Goal: Book appointment/travel/reservation

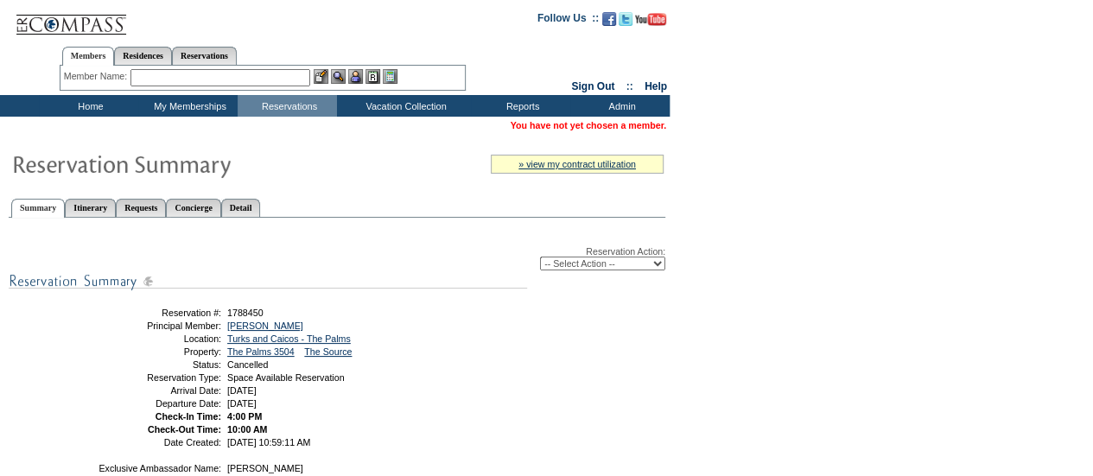
click at [269, 73] on input "text" at bounding box center [221, 77] width 180 height 17
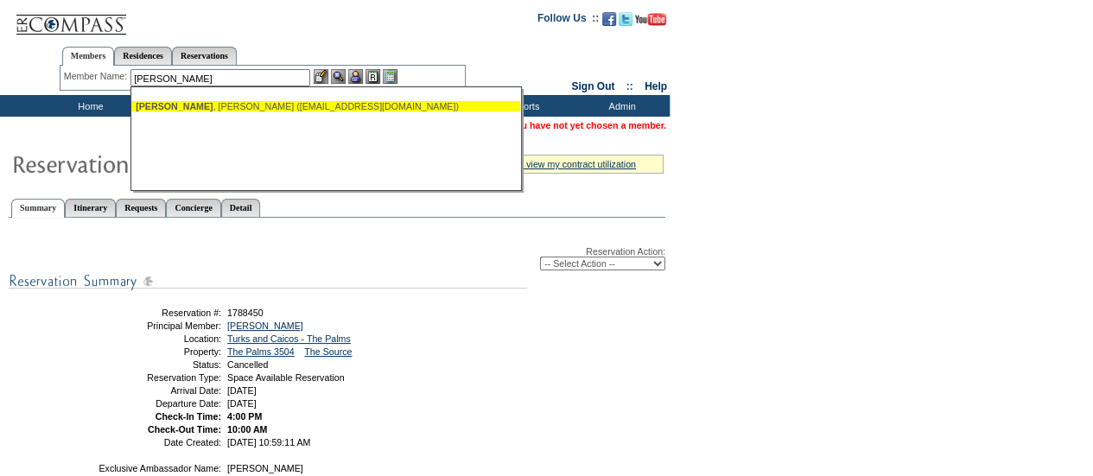
click at [265, 115] on ul "Kilbane , Cathy (shanghaikilbane@msn.com)" at bounding box center [325, 106] width 389 height 19
click at [287, 102] on div "Kilbane , Cathy (shanghaikilbane@msn.com)" at bounding box center [326, 106] width 380 height 10
type input "Kilbane, Cathy (shanghaikilbane@msn.com)"
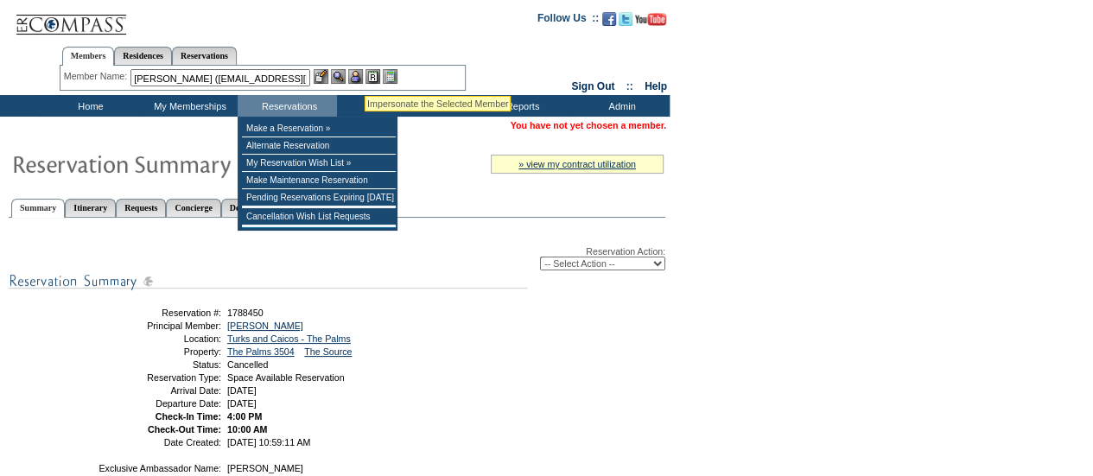
click at [363, 74] on img at bounding box center [355, 76] width 15 height 15
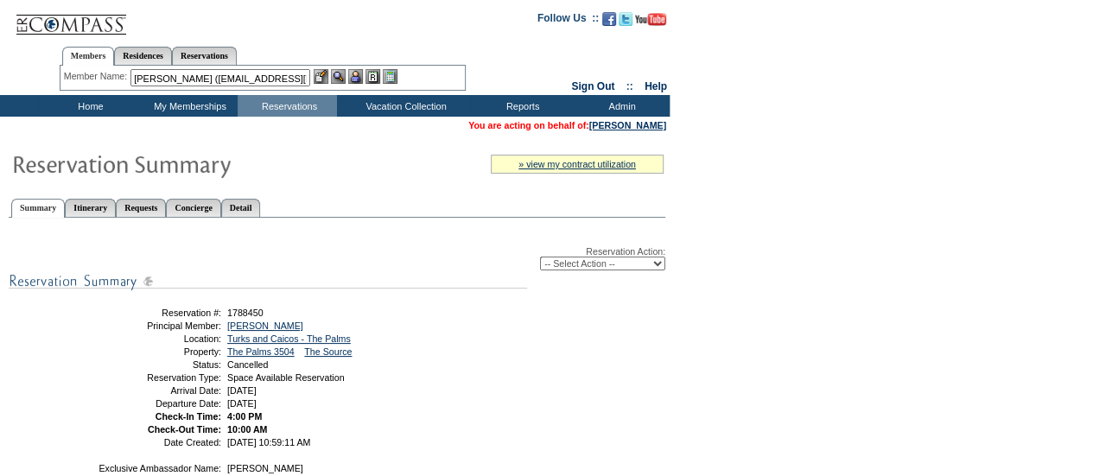
click at [346, 76] on img at bounding box center [338, 76] width 15 height 15
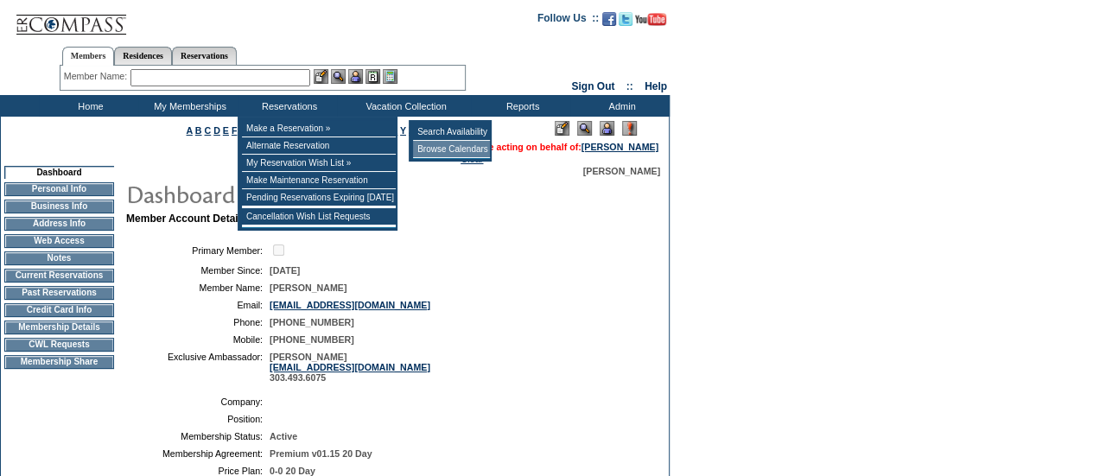
click at [454, 144] on td "Browse Calendars" at bounding box center [451, 149] width 77 height 17
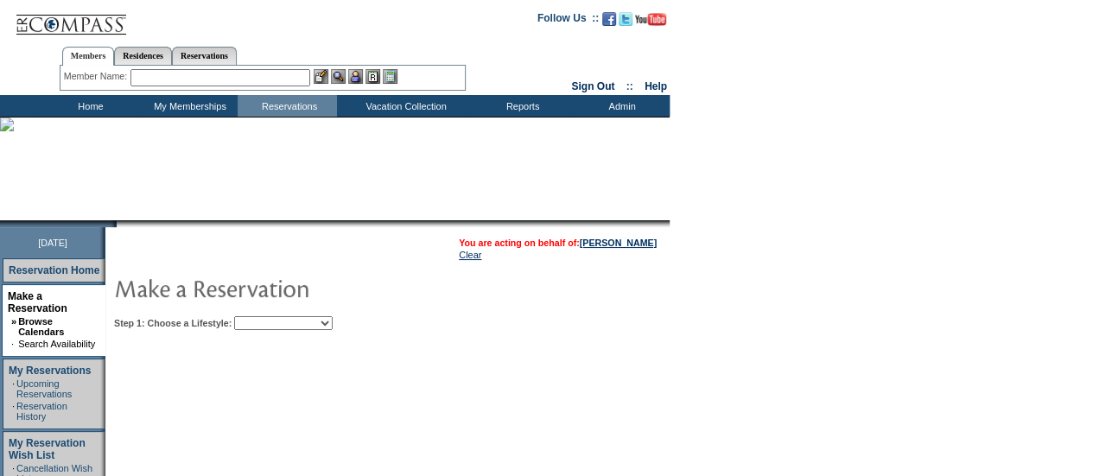
click at [333, 325] on select "Beach Leisure Metropolitan Mountain OIAL for Adventure OIAL for Couples OIAL fo…" at bounding box center [283, 323] width 99 height 14
select select "Metropolitan"
click at [264, 316] on select "Beach Leisure Metropolitan Mountain OIAL for Adventure OIAL for Couples OIAL fo…" at bounding box center [283, 323] width 99 height 14
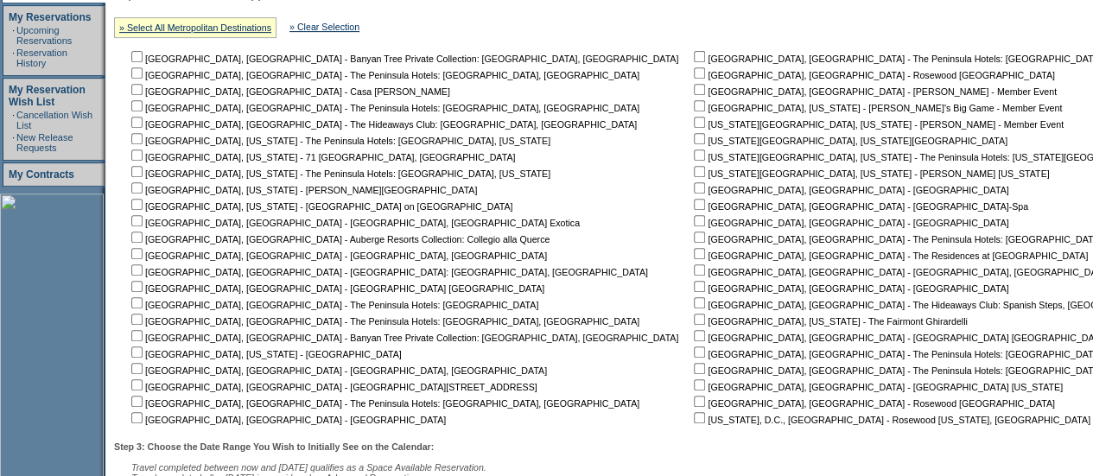
scroll to position [382, 0]
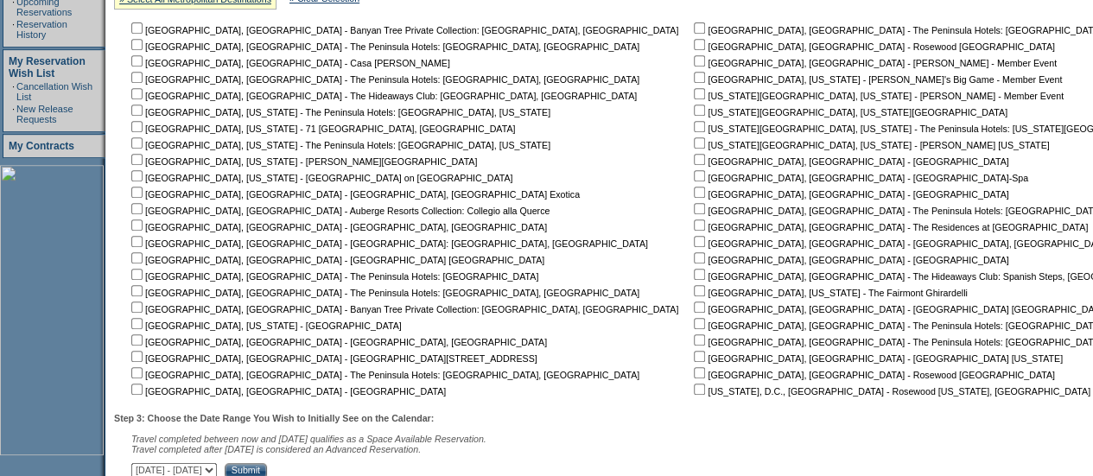
click at [694, 110] on input "checkbox" at bounding box center [699, 110] width 11 height 11
checkbox input "true"
click at [396, 466] on div "Step 3: Choose the Date Range You Wish to Initially See on the Calendar: Travel…" at bounding box center [695, 446] width 1162 height 66
click at [267, 472] on input "Submit" at bounding box center [246, 471] width 42 height 16
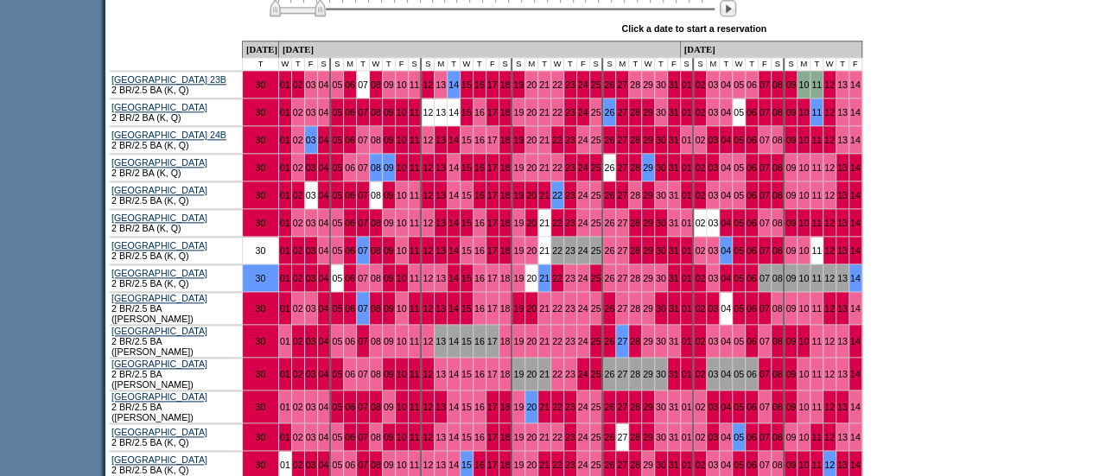
scroll to position [965, 0]
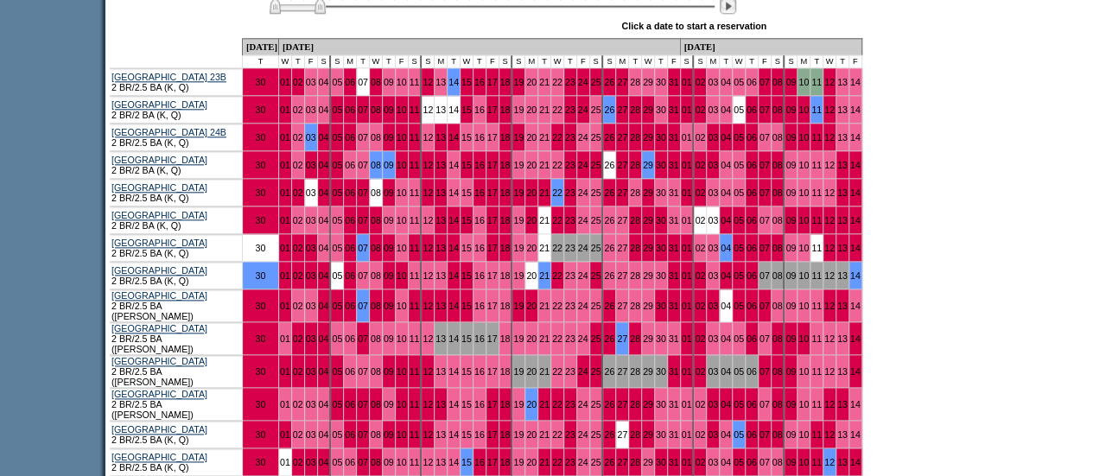
click at [736, 14] on img at bounding box center [728, 5] width 16 height 16
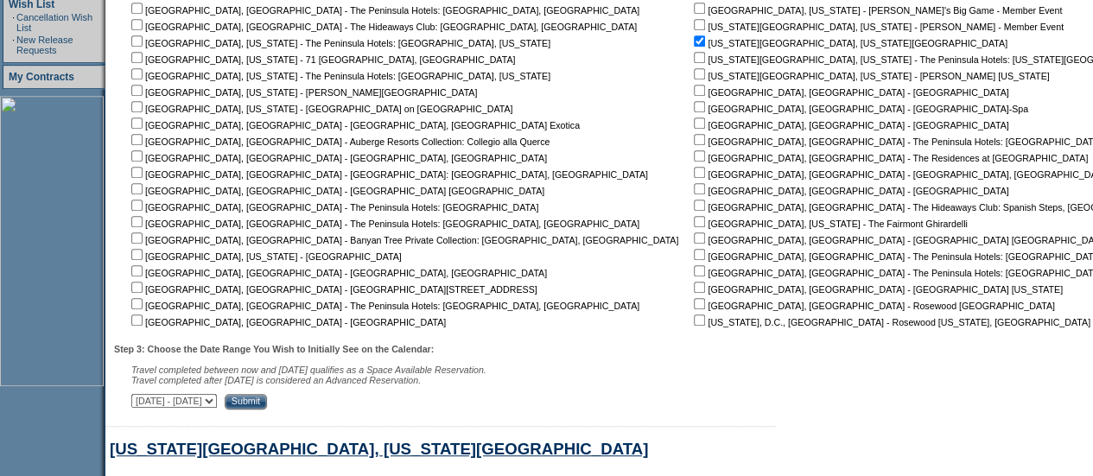
scroll to position [430, 0]
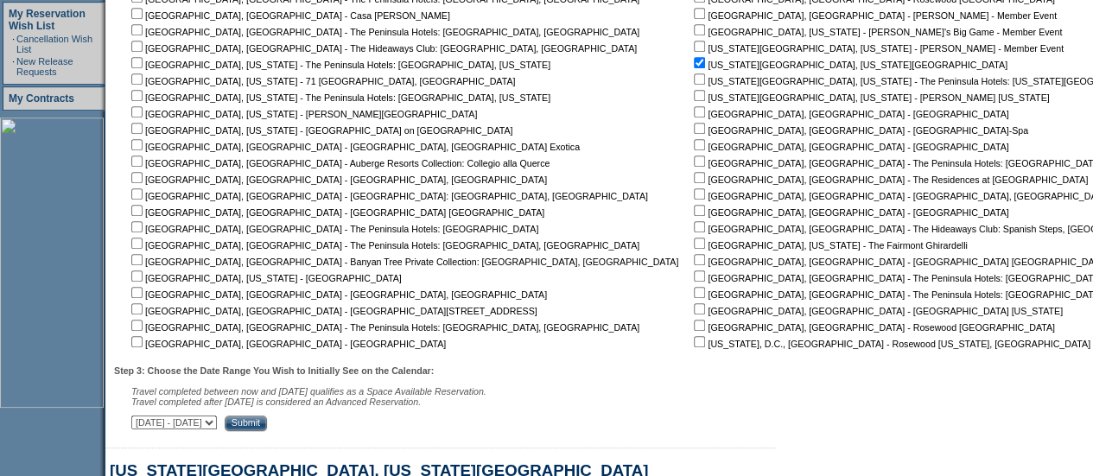
click at [694, 92] on input "checkbox" at bounding box center [699, 95] width 11 height 11
checkbox input "true"
click at [267, 426] on input "Submit" at bounding box center [246, 424] width 42 height 16
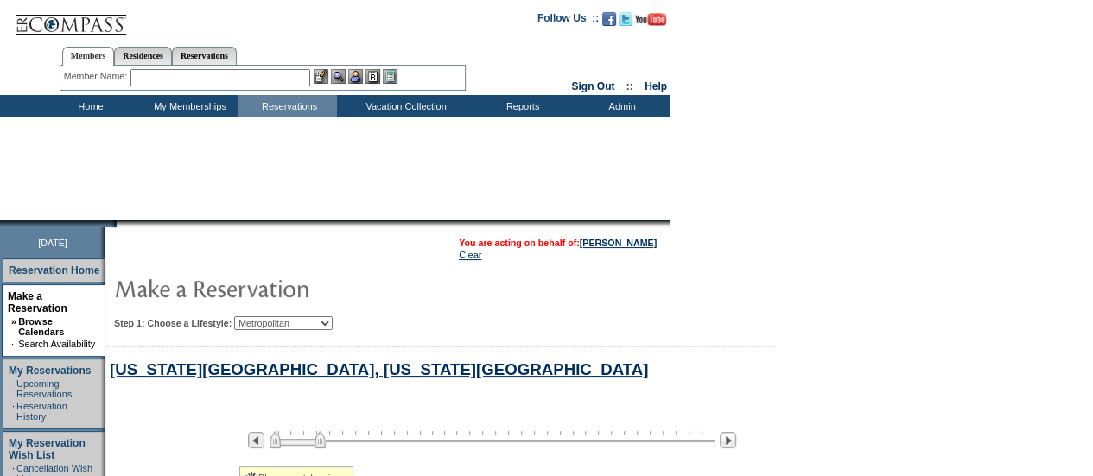
select select "Metropolitan"
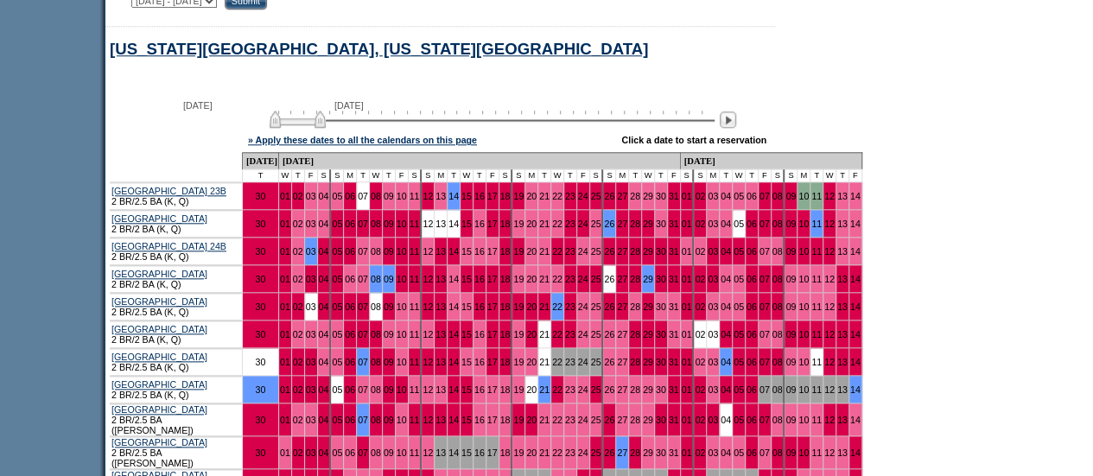
scroll to position [854, 0]
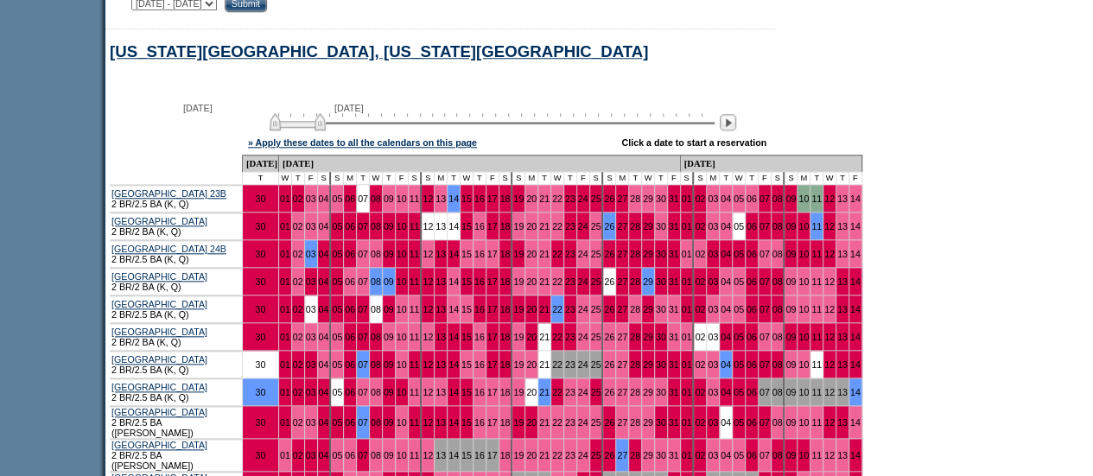
select select "[DATE]|[DATE]"
click at [140, 0] on select "[DATE] - [DATE] [DATE] - [DATE] [DATE] - [DATE] [DATE] - [DATE] [DATE] - [DATE]…" at bounding box center [174, 4] width 86 height 14
click at [267, 4] on input "Submit" at bounding box center [246, 5] width 42 height 16
